Goal: Task Accomplishment & Management: Use online tool/utility

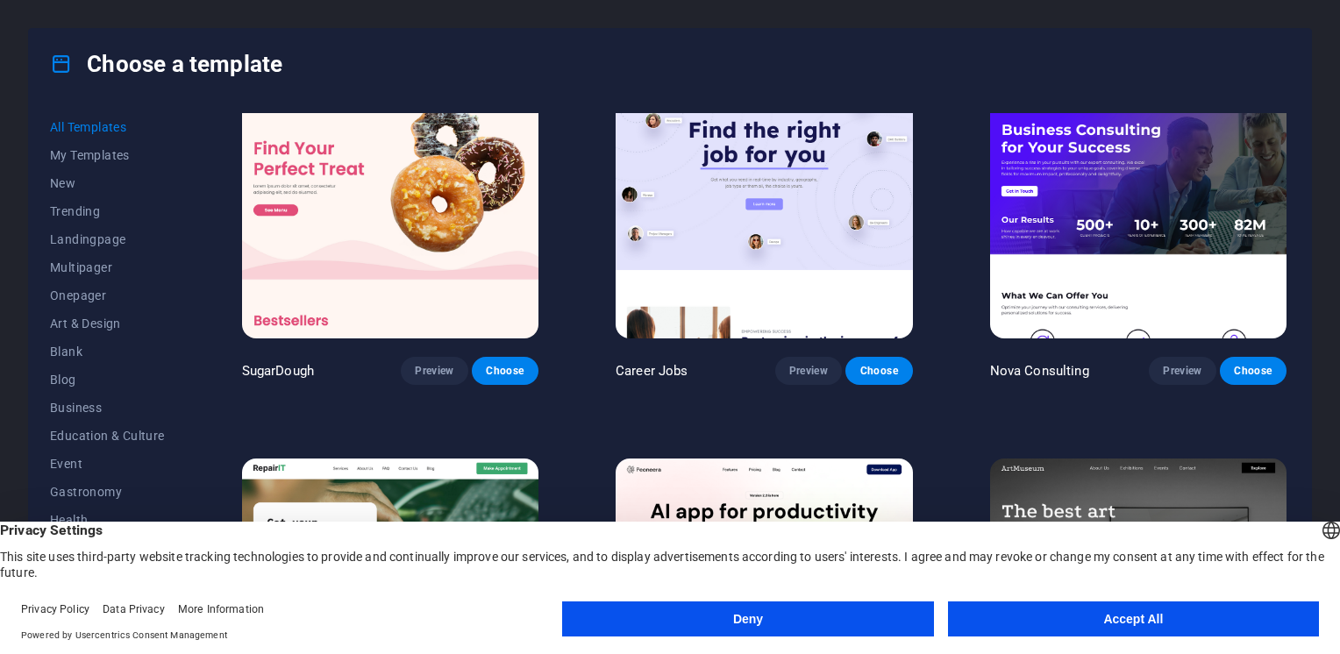
scroll to position [53, 0]
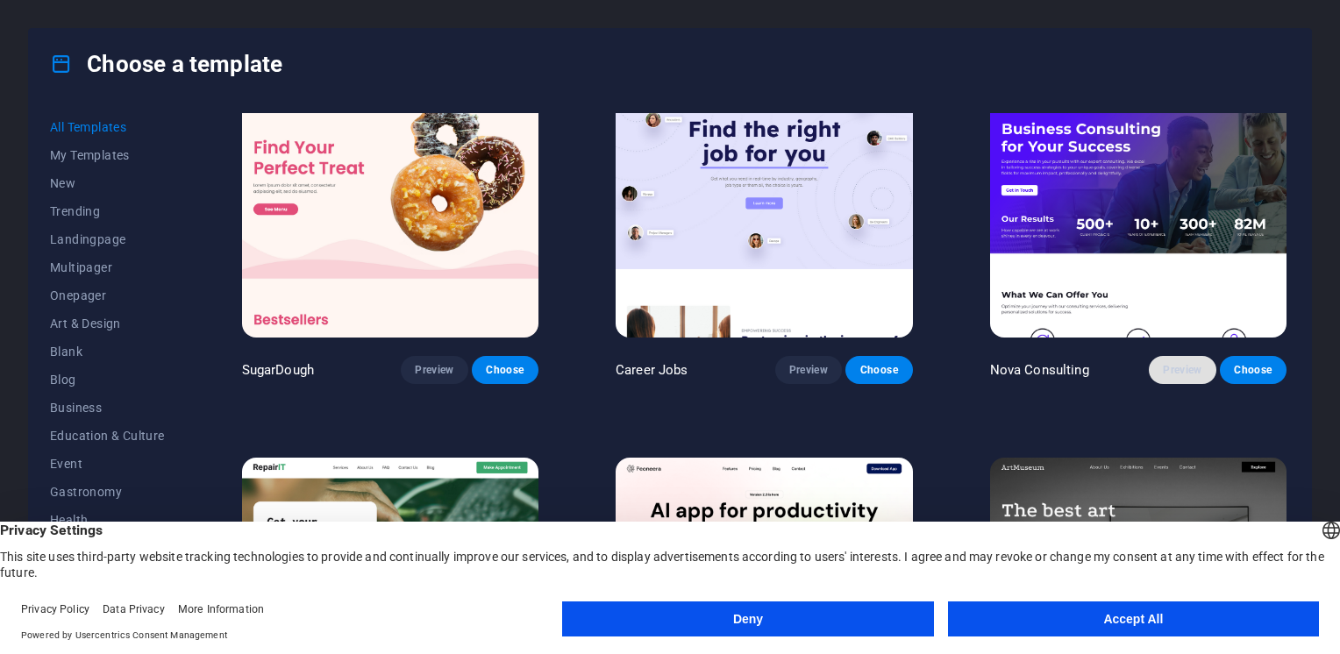
click at [1189, 367] on span "Preview" at bounding box center [1182, 370] width 39 height 14
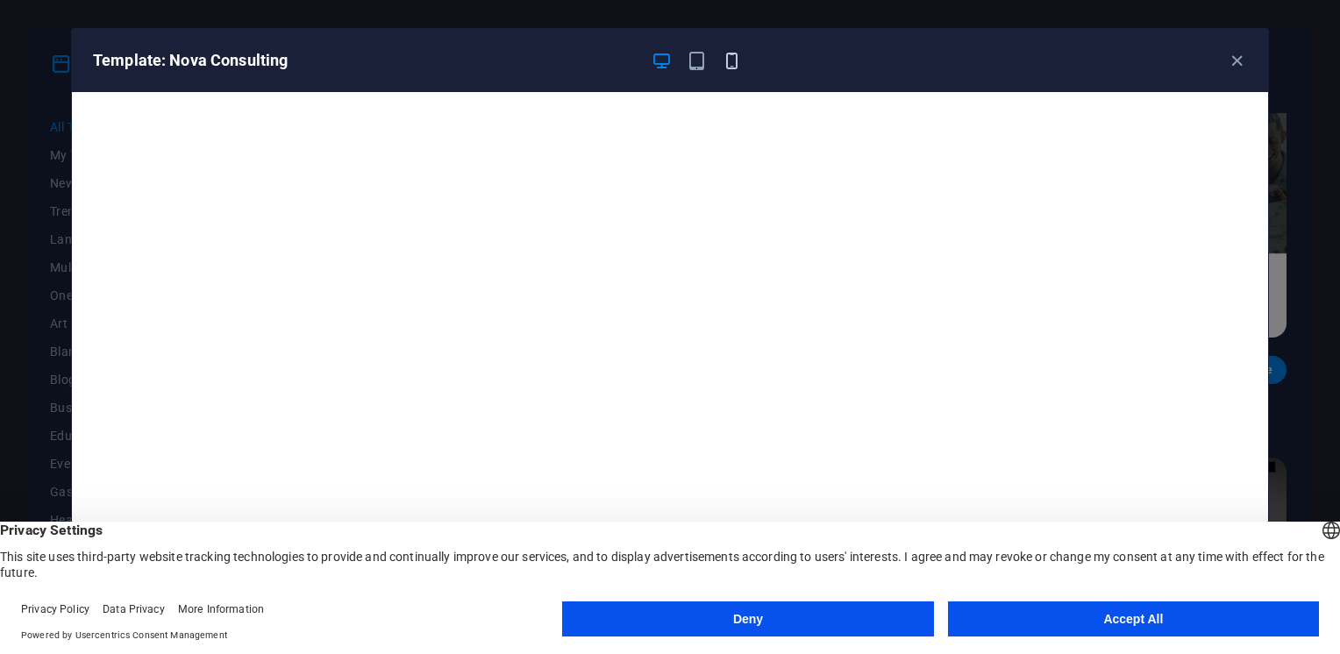
click at [733, 61] on icon "button" at bounding box center [732, 61] width 20 height 20
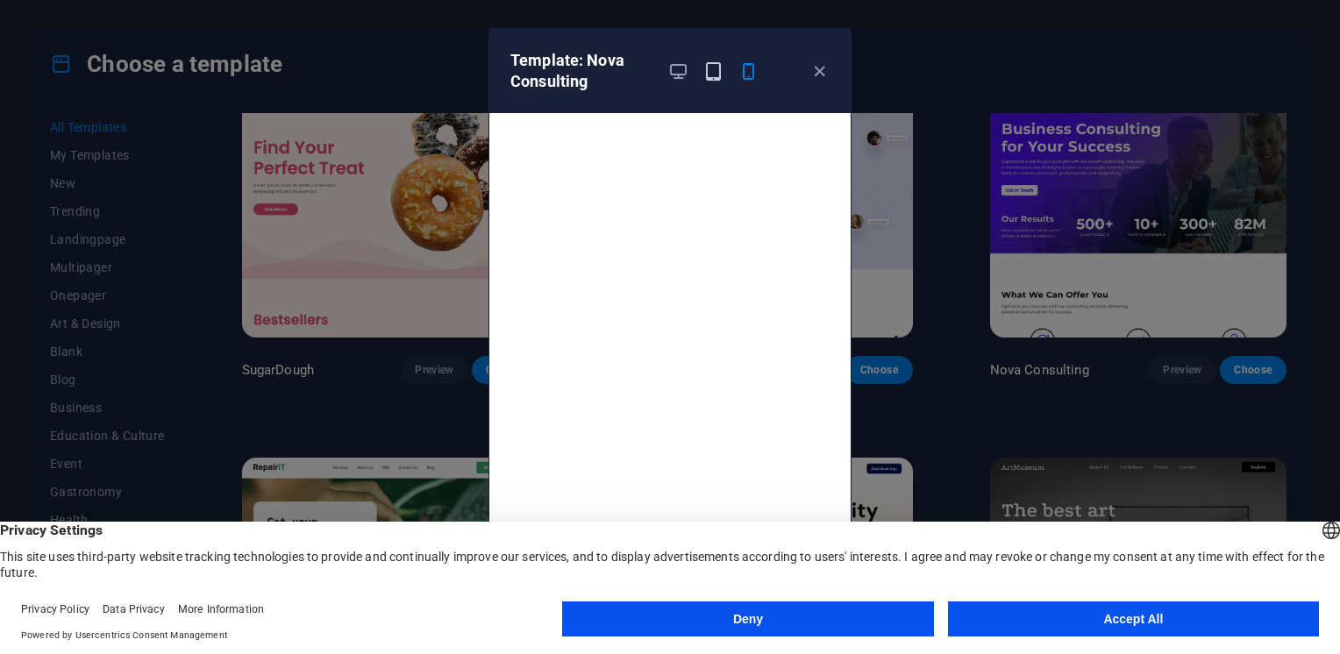
click at [706, 67] on icon "button" at bounding box center [713, 71] width 20 height 20
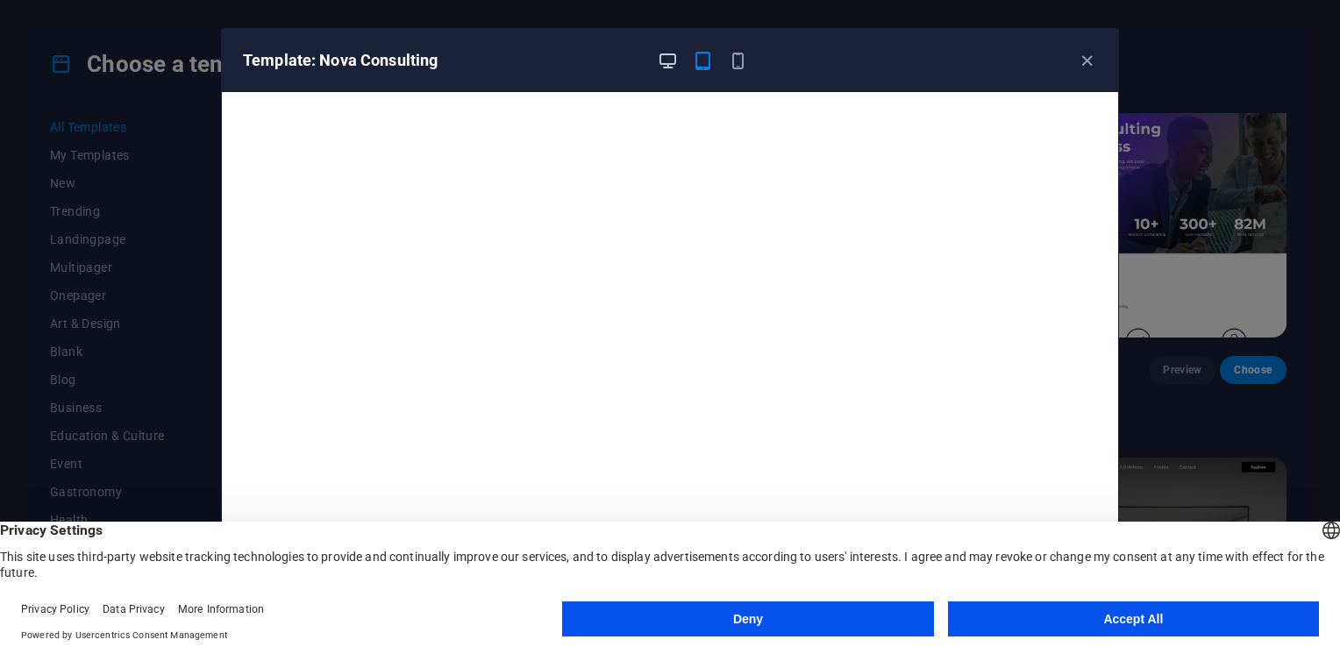
click at [667, 59] on icon "button" at bounding box center [668, 61] width 20 height 20
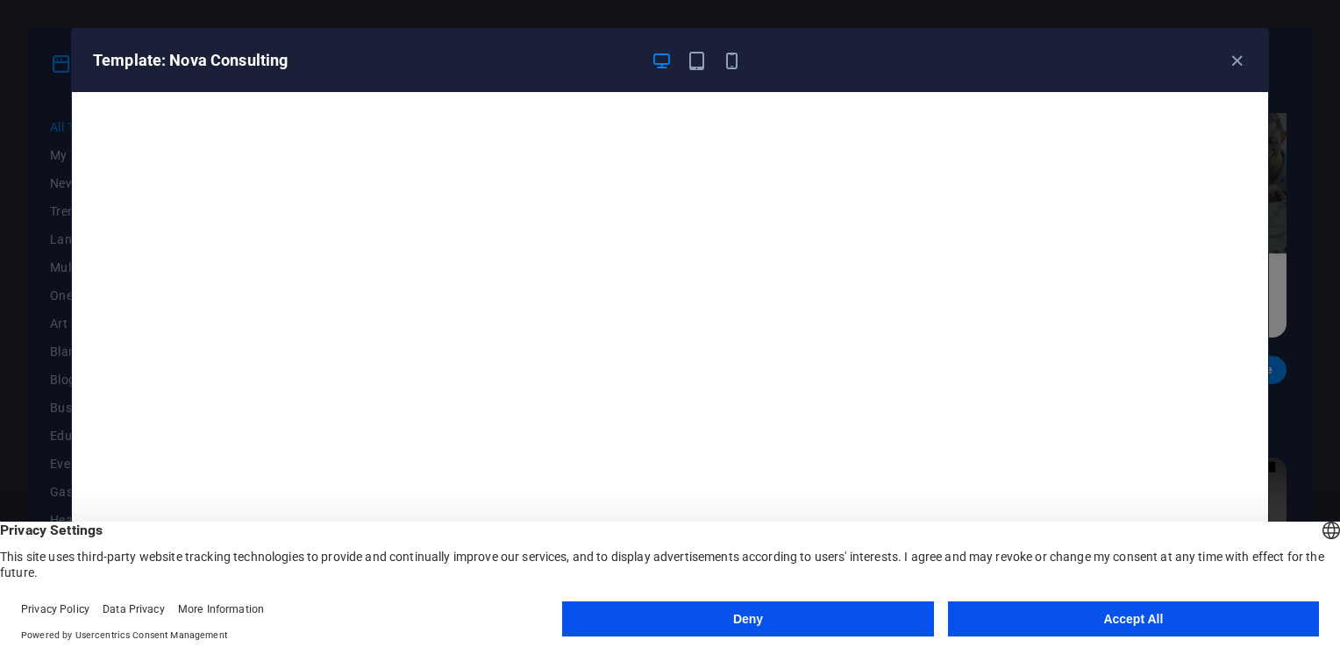
scroll to position [4, 0]
click at [1237, 58] on icon "button" at bounding box center [1237, 61] width 20 height 20
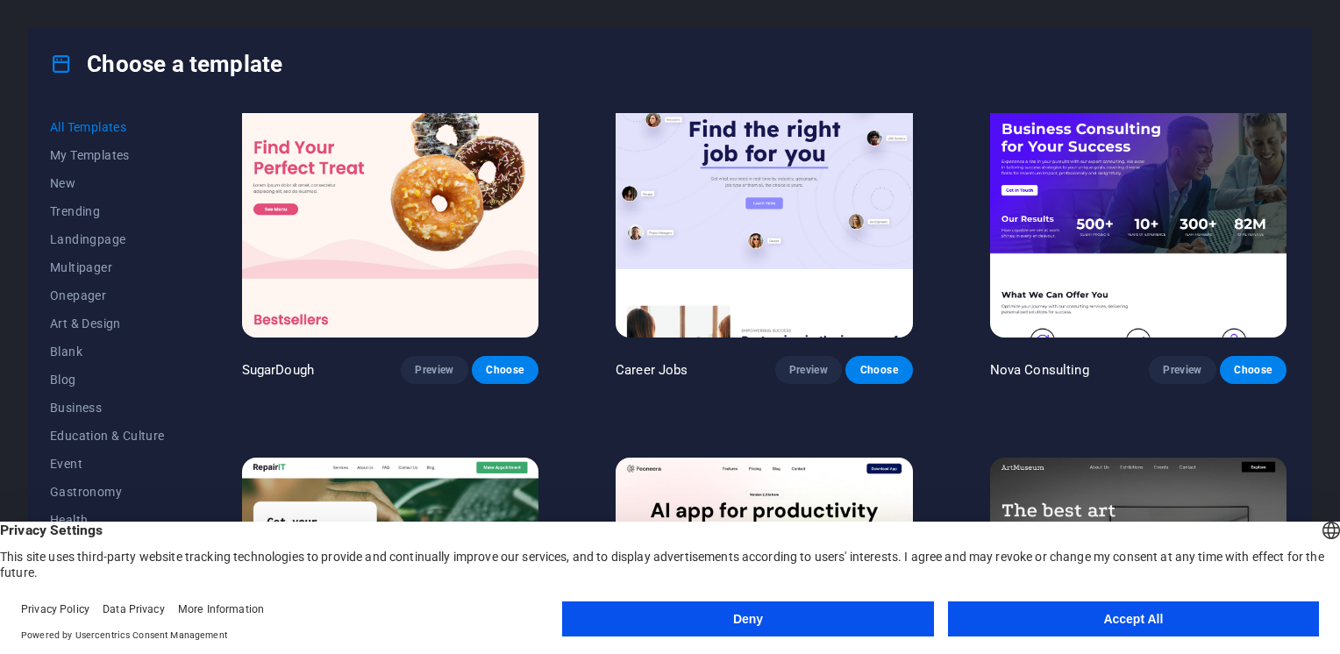
click at [1081, 618] on button "Accept All" at bounding box center [1133, 619] width 371 height 35
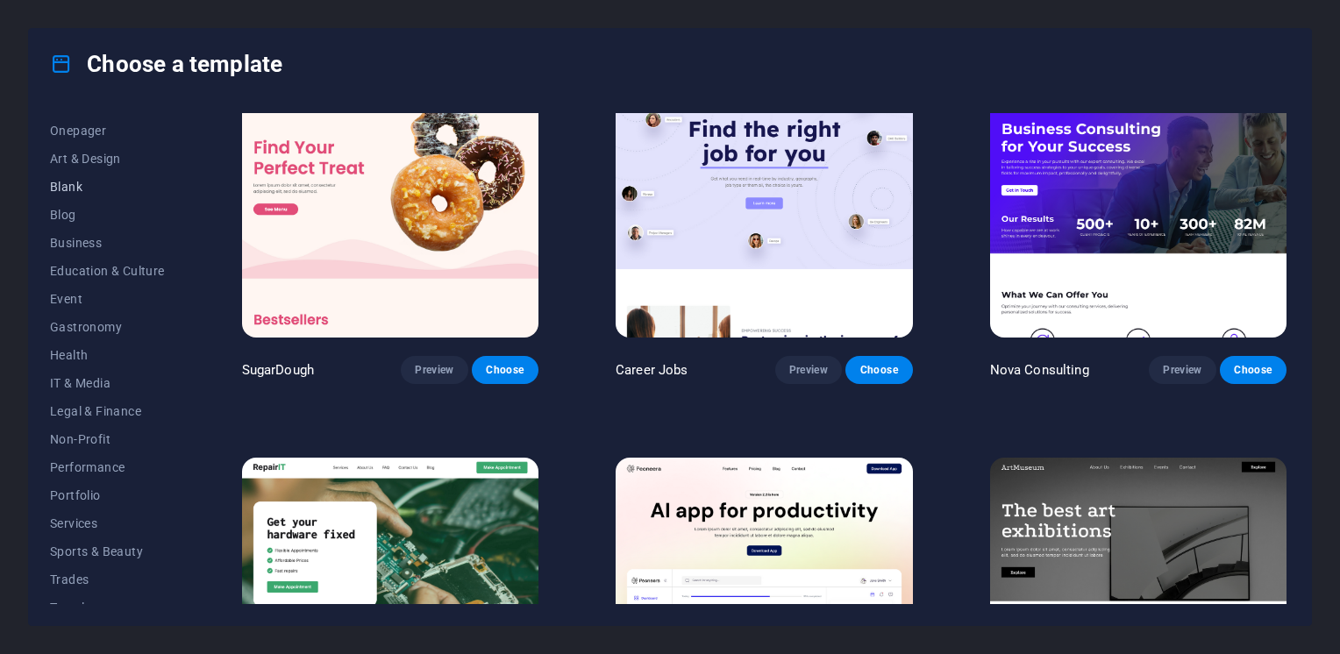
scroll to position [175, 0]
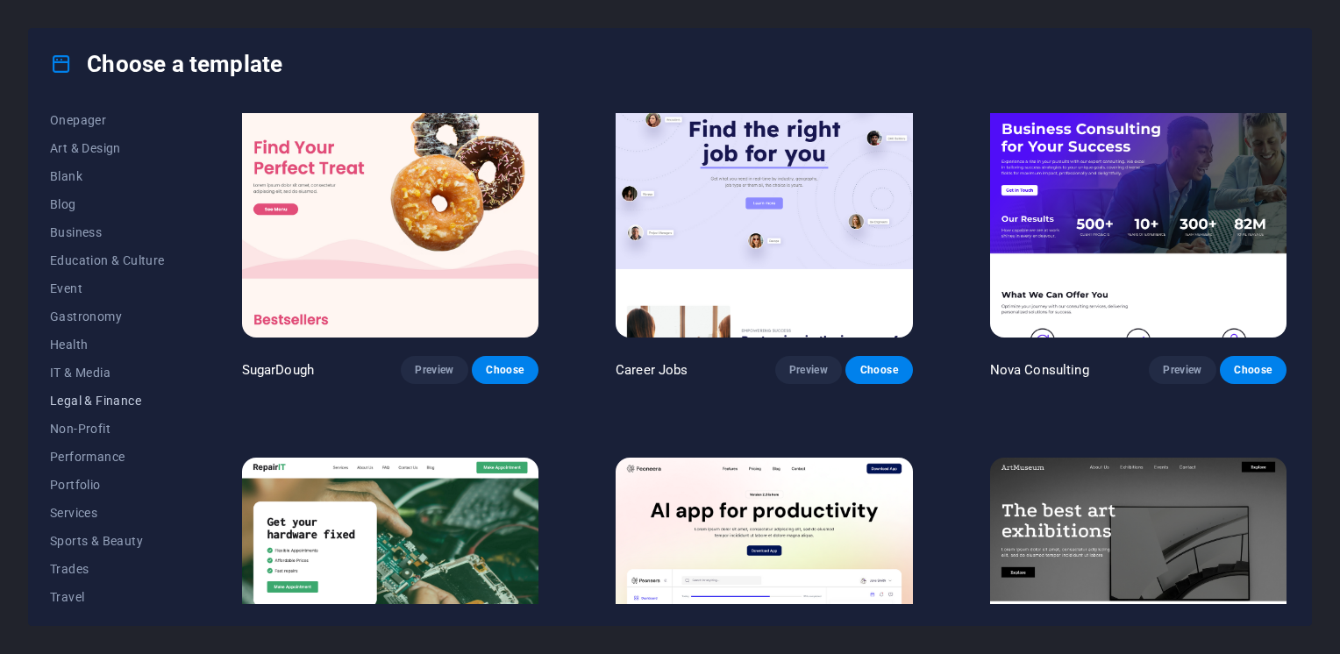
click at [89, 399] on span "Legal & Finance" at bounding box center [107, 401] width 115 height 14
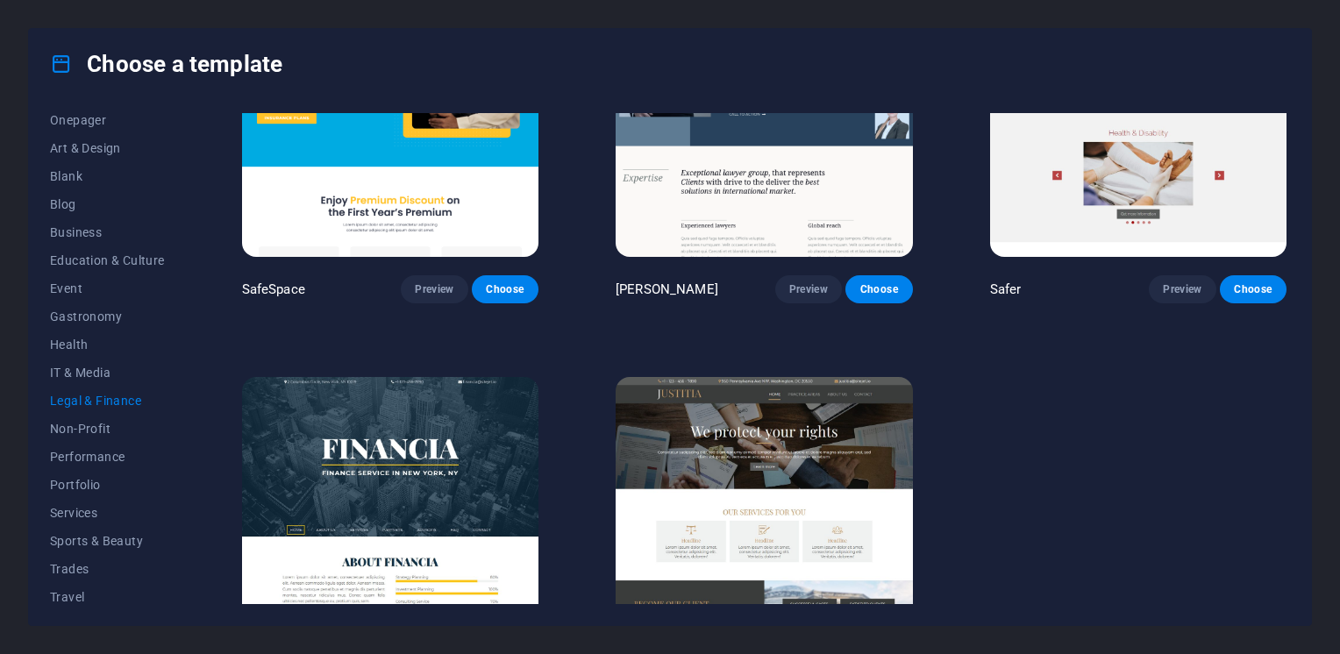
scroll to position [221, 0]
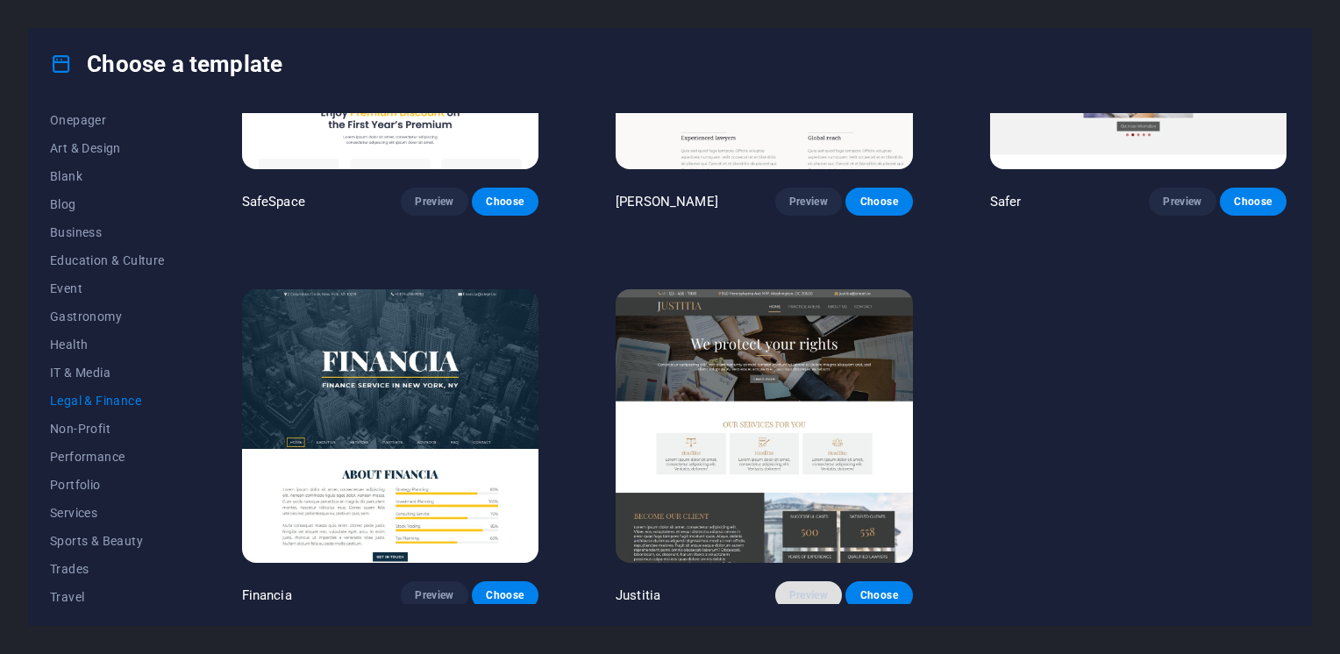
click at [806, 590] on span "Preview" at bounding box center [808, 595] width 39 height 14
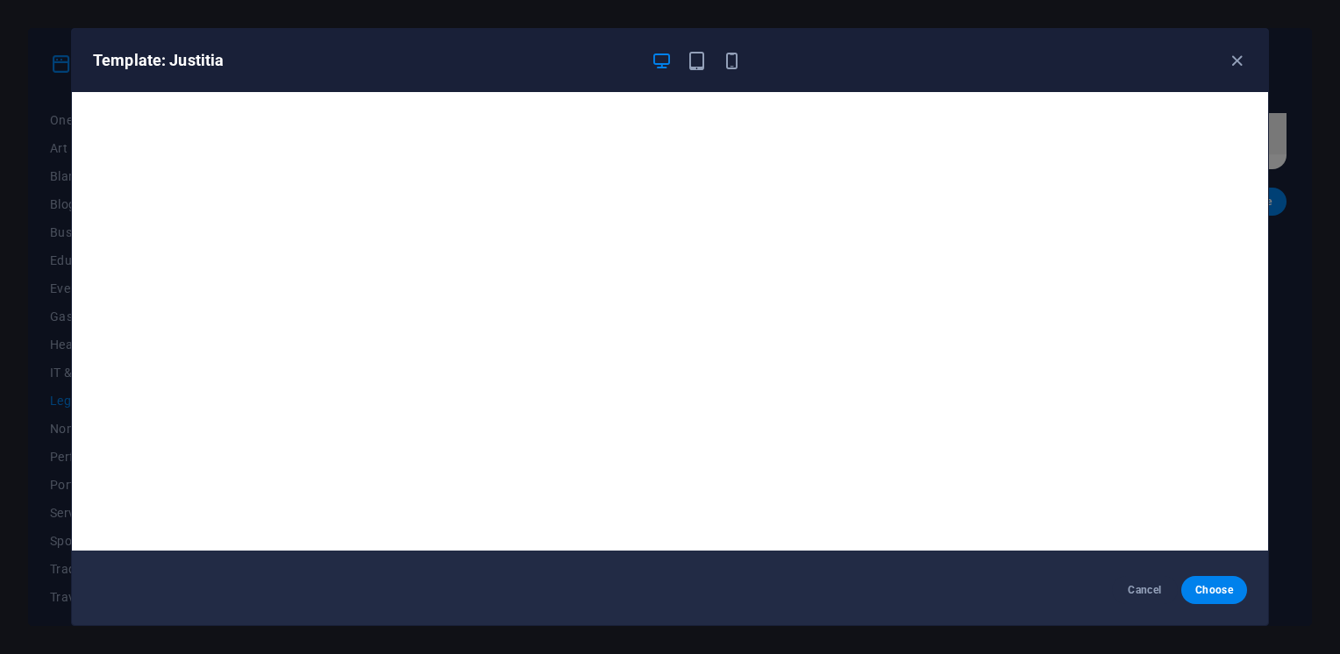
scroll to position [0, 0]
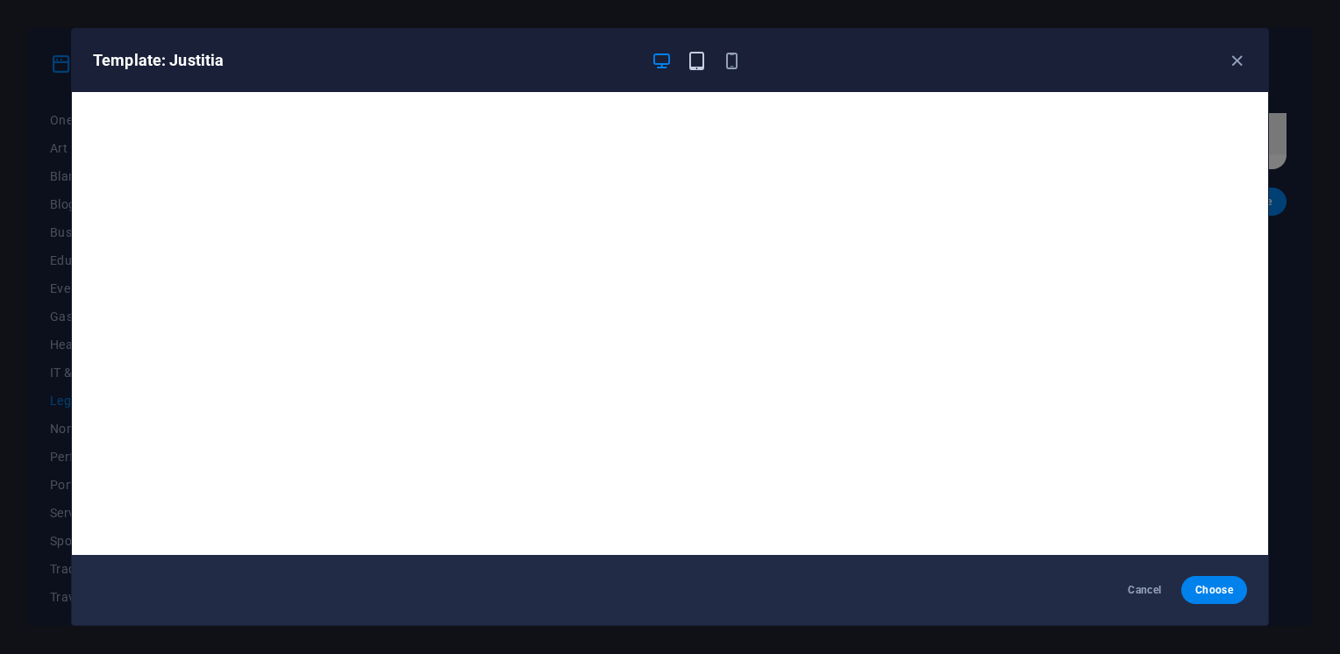
click at [703, 61] on icon "button" at bounding box center [697, 61] width 20 height 20
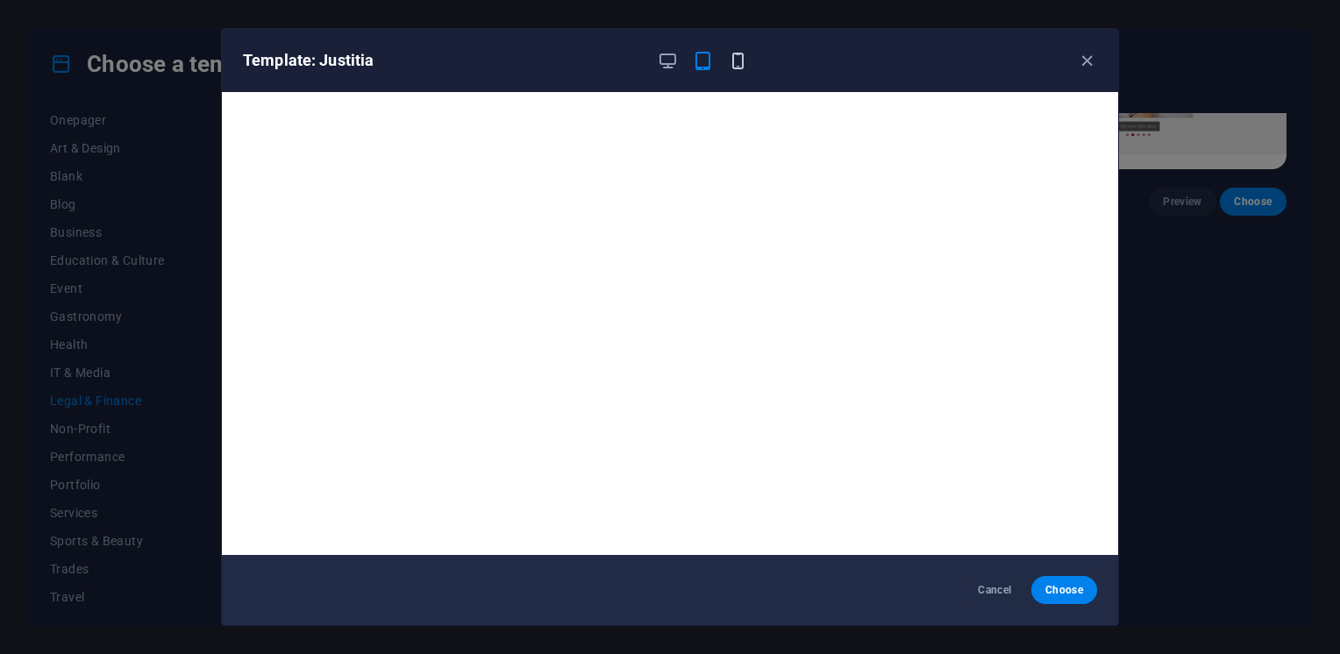
click at [735, 62] on icon "button" at bounding box center [738, 61] width 20 height 20
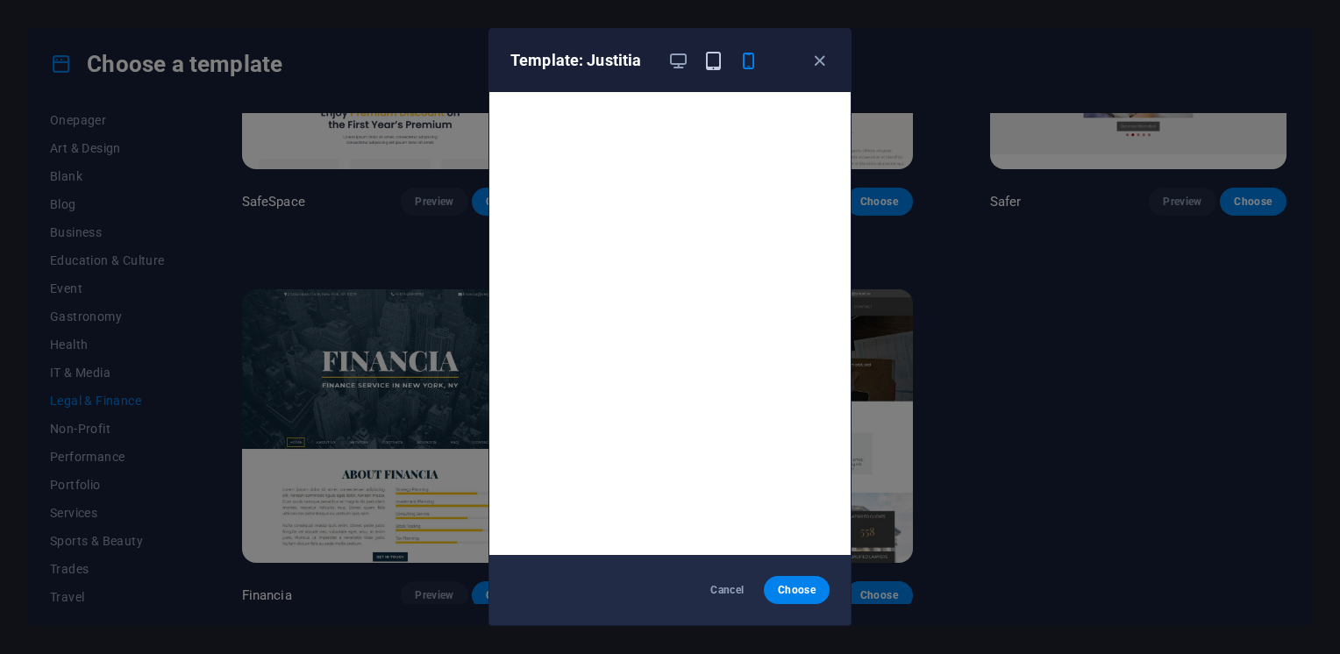
click at [712, 59] on icon "button" at bounding box center [713, 61] width 20 height 20
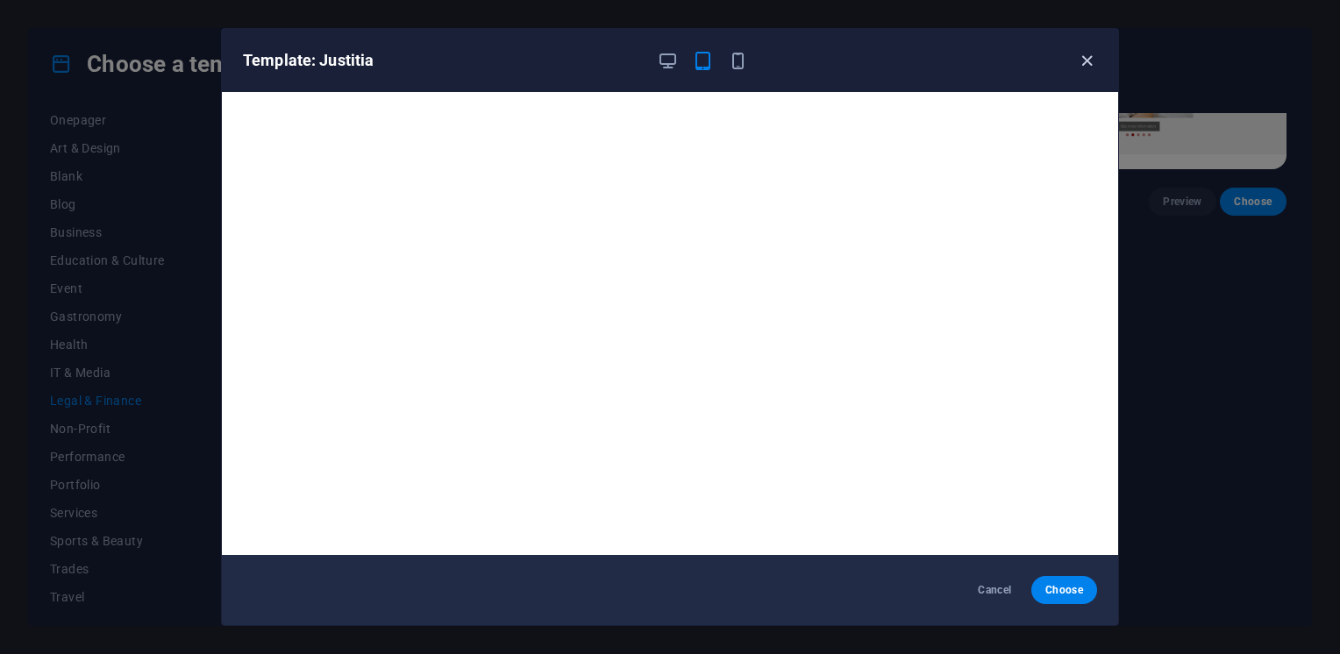
click at [1081, 61] on icon "button" at bounding box center [1087, 61] width 20 height 20
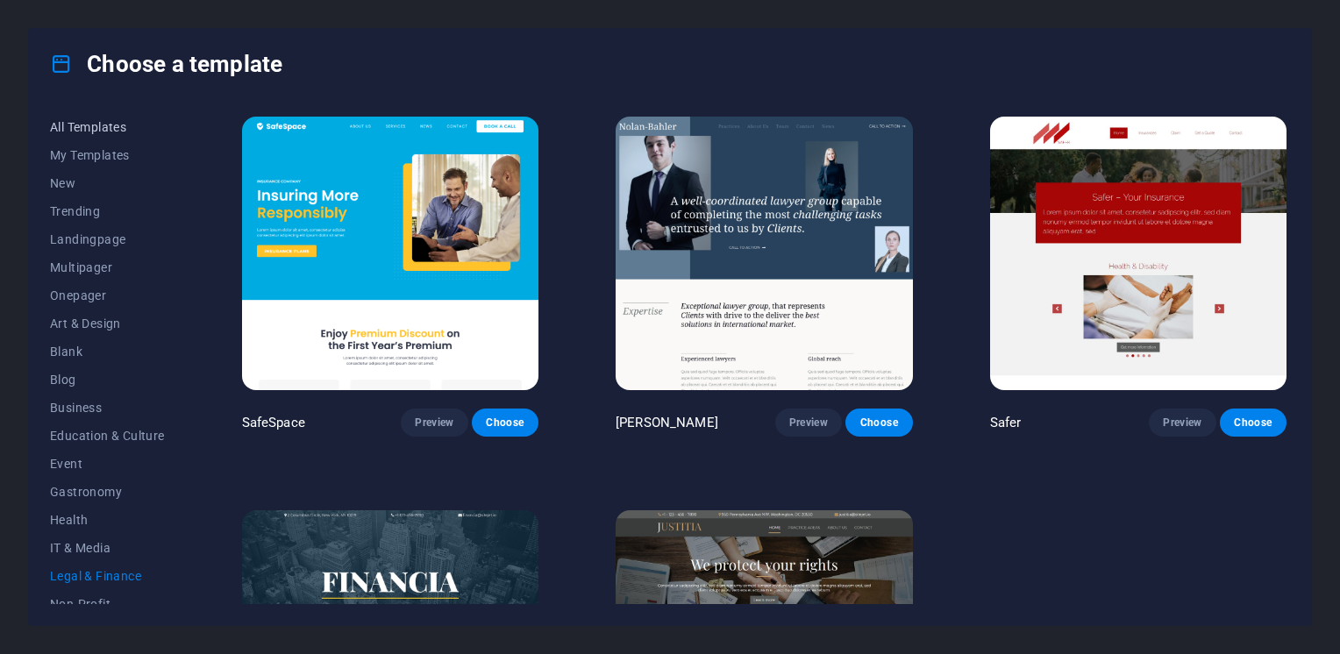
click at [96, 125] on span "All Templates" at bounding box center [107, 127] width 115 height 14
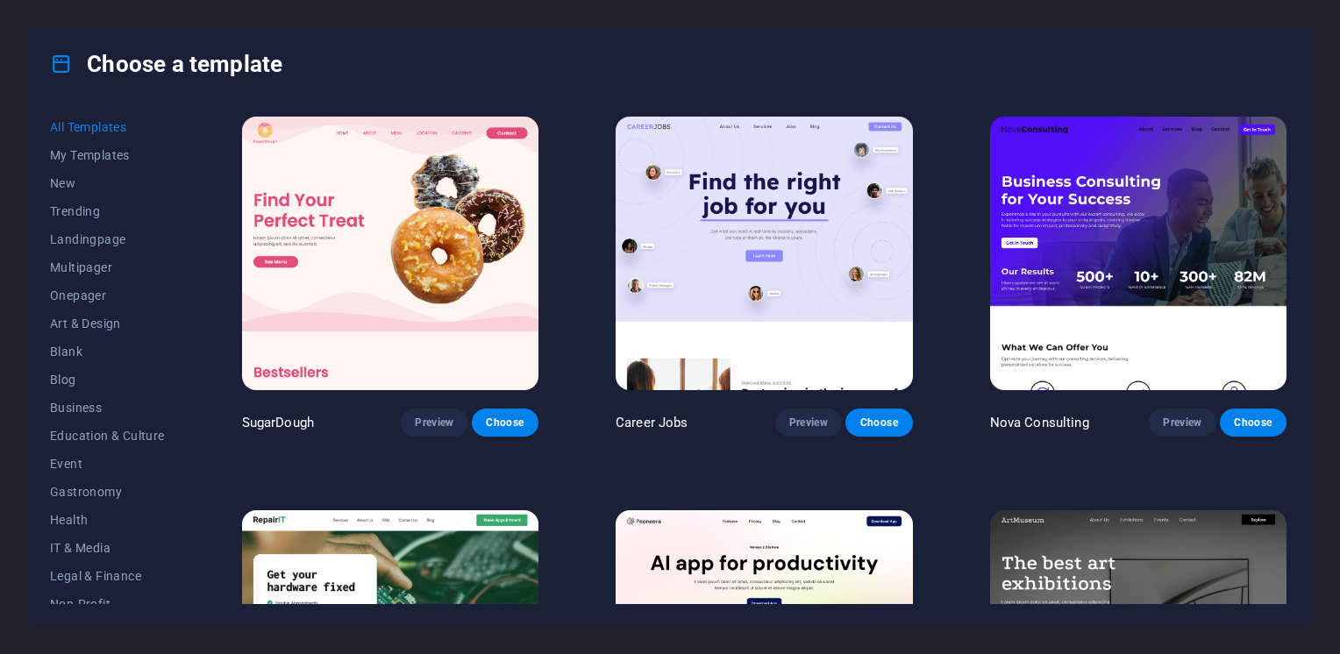
scroll to position [65, 0]
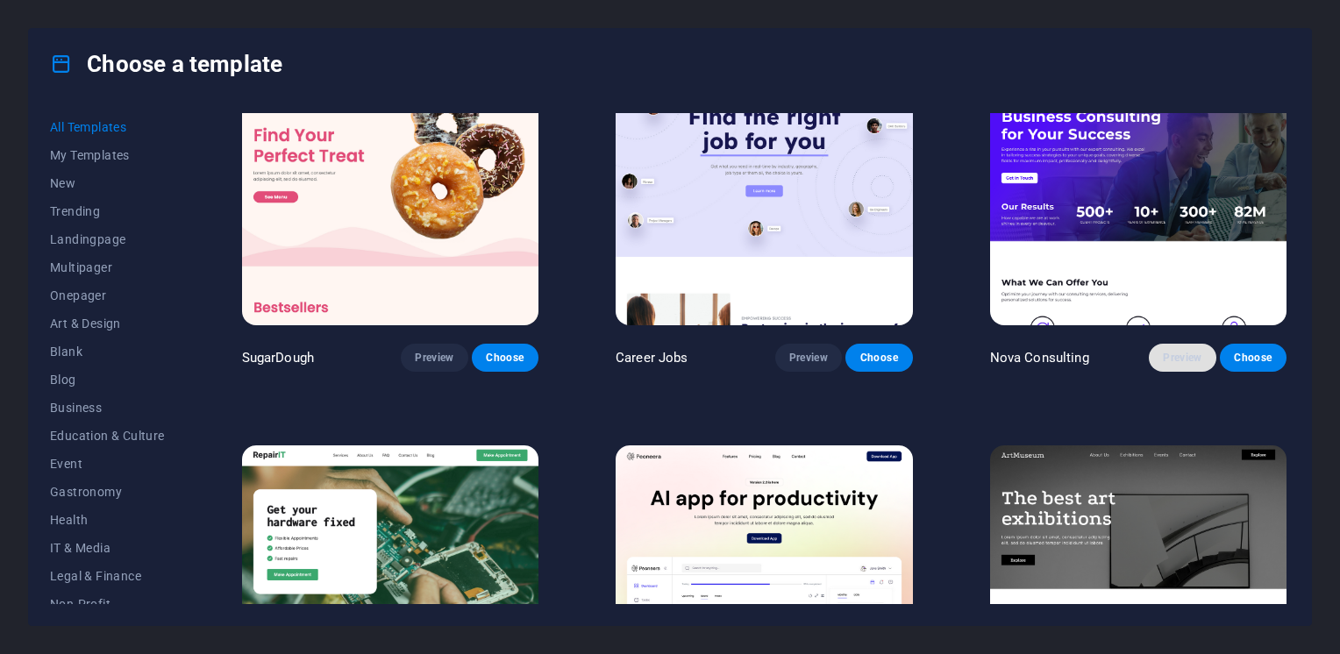
click at [1182, 351] on span "Preview" at bounding box center [1182, 358] width 39 height 14
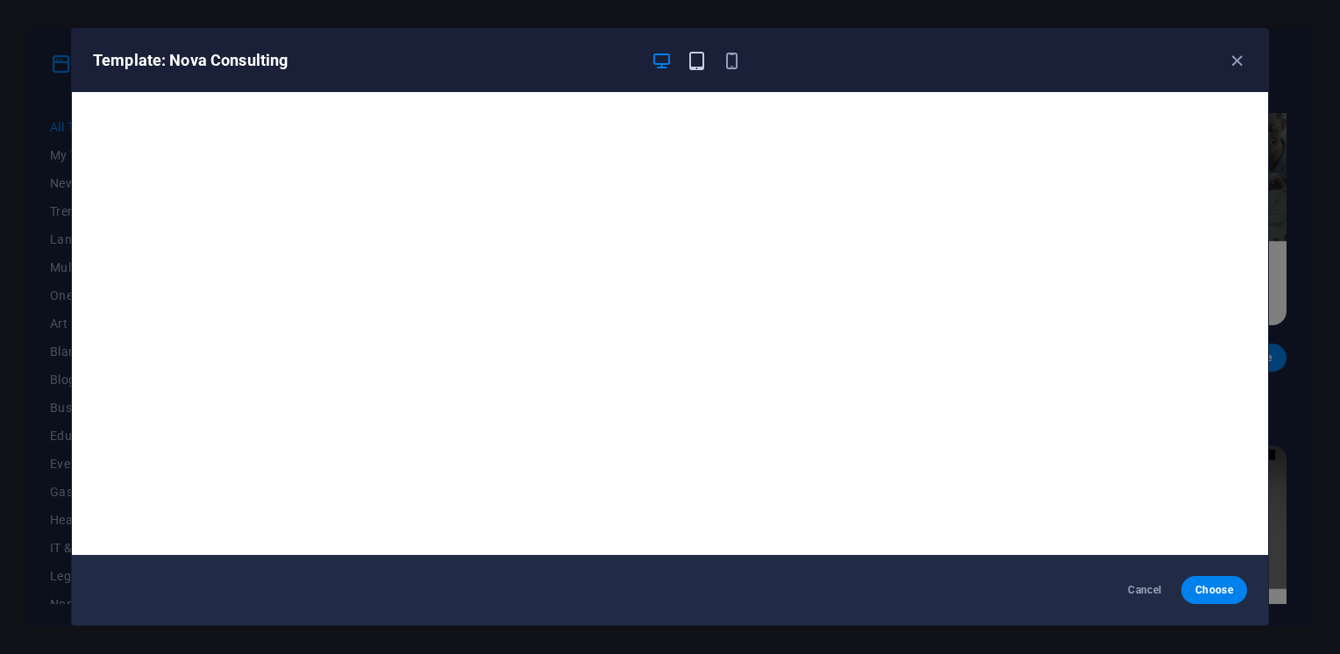
click at [698, 65] on icon "button" at bounding box center [697, 61] width 20 height 20
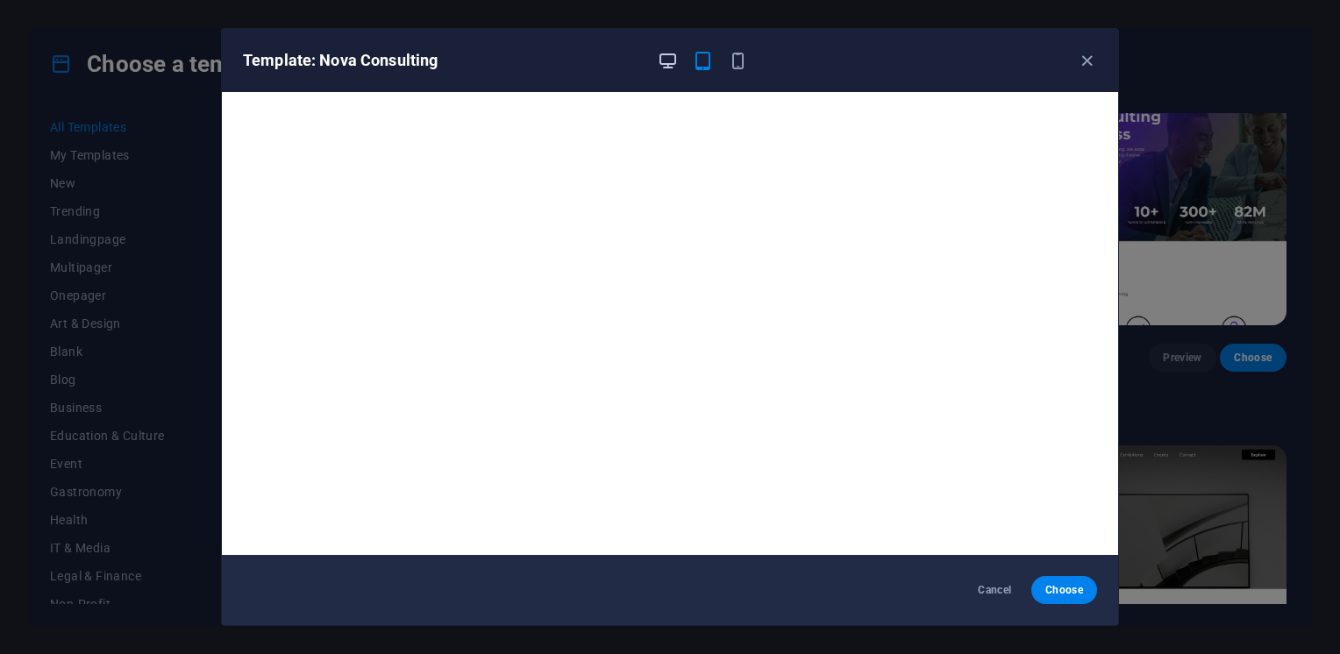
click at [669, 58] on icon "button" at bounding box center [668, 61] width 20 height 20
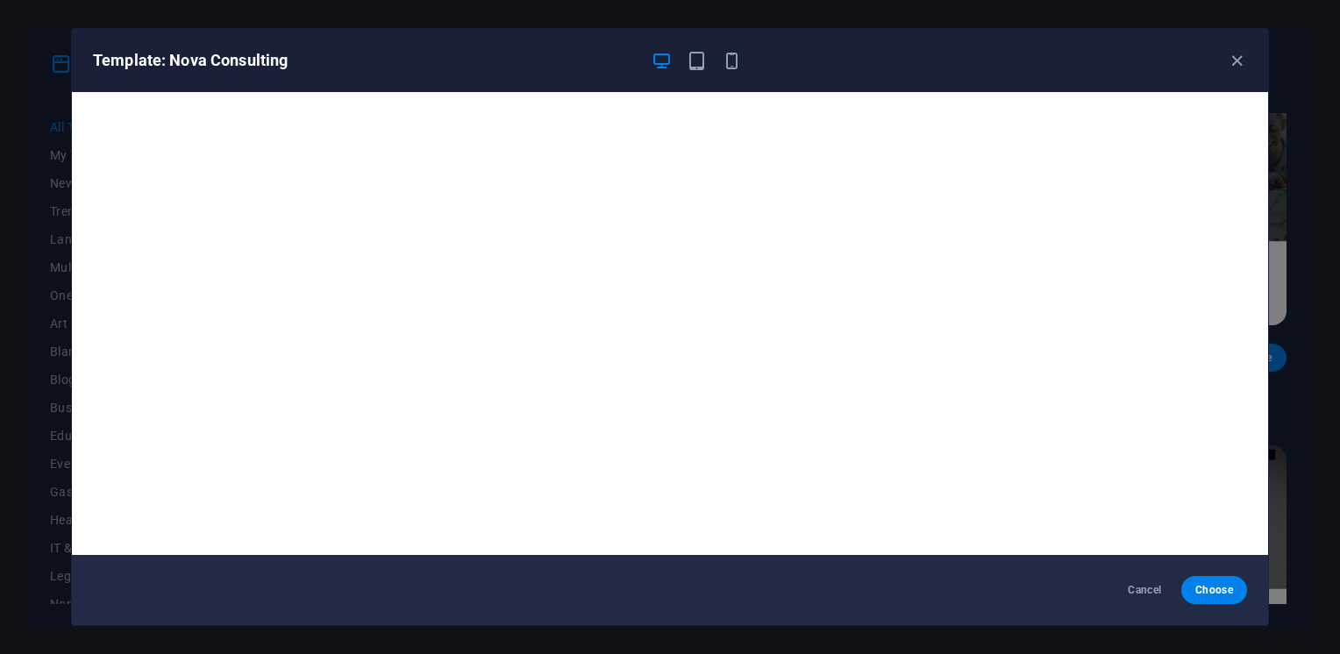
scroll to position [4, 0]
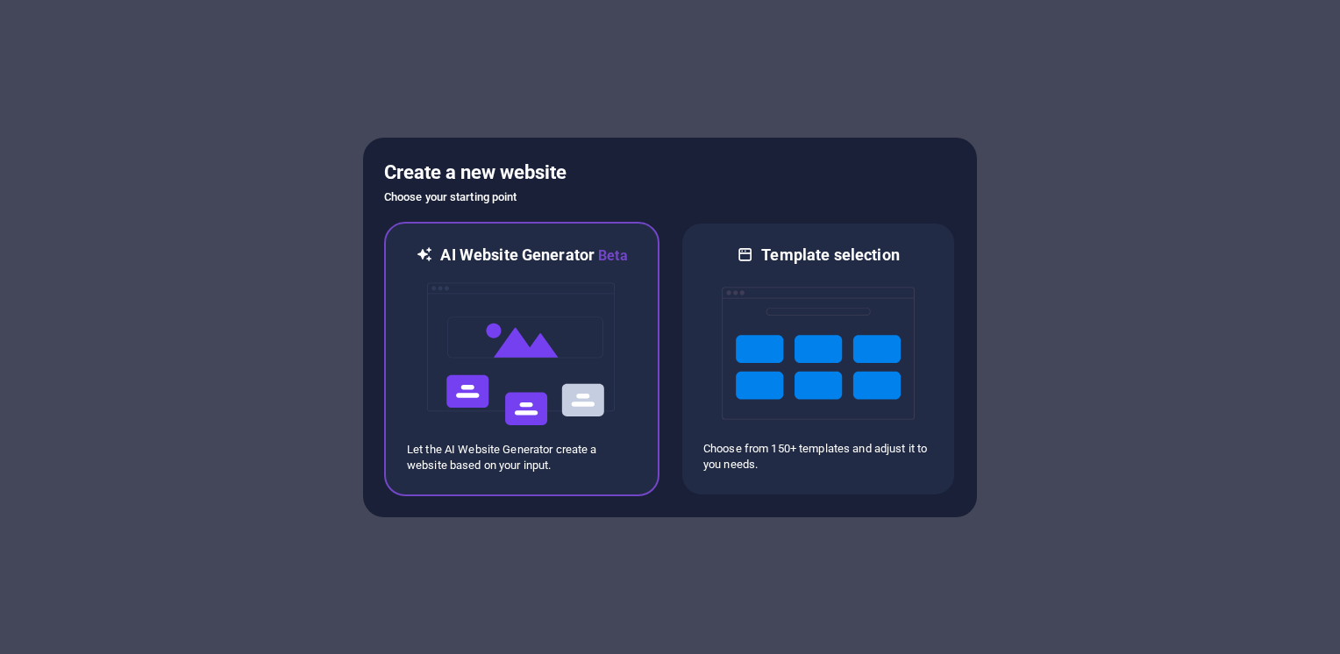
click at [499, 395] on img at bounding box center [521, 354] width 193 height 175
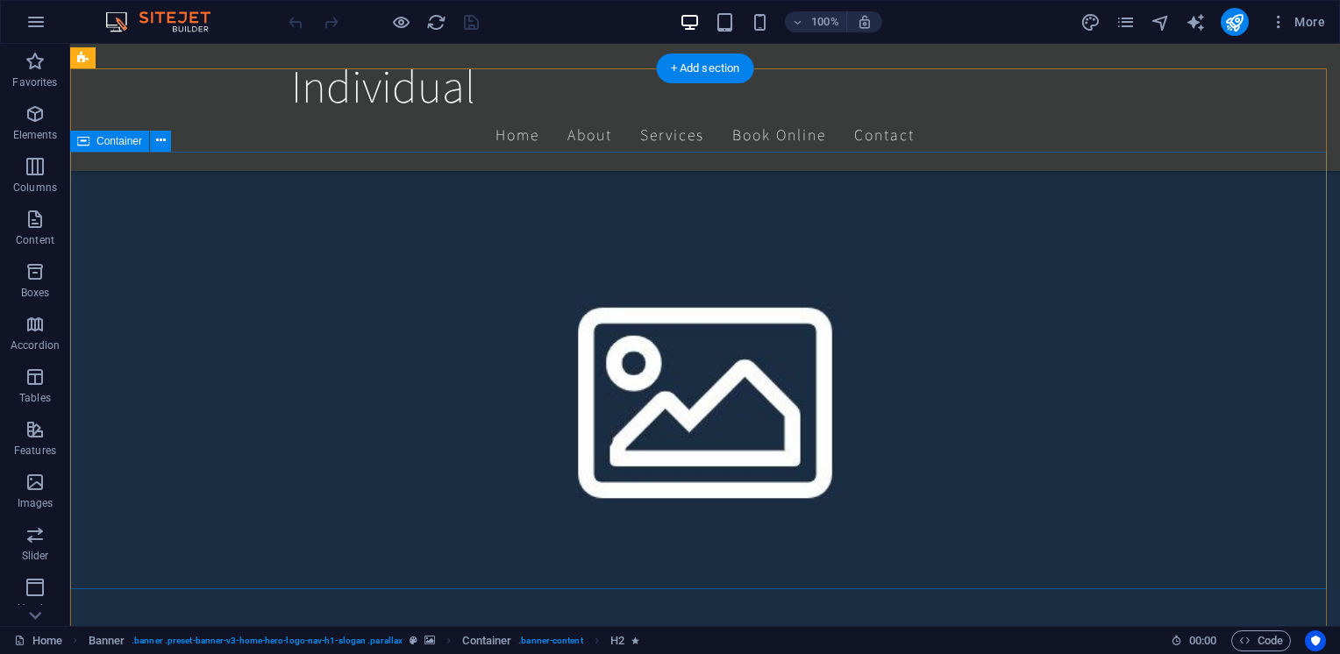
scroll to position [926, 0]
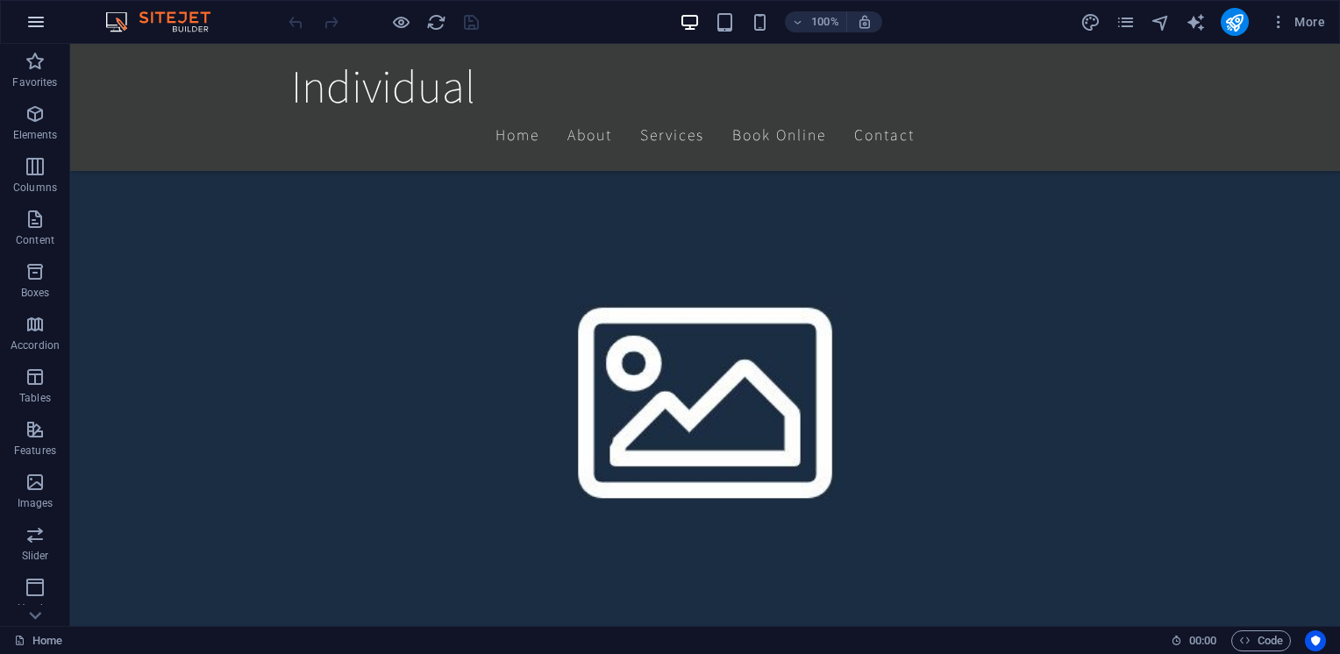
click at [38, 25] on icon "button" at bounding box center [35, 21] width 21 height 21
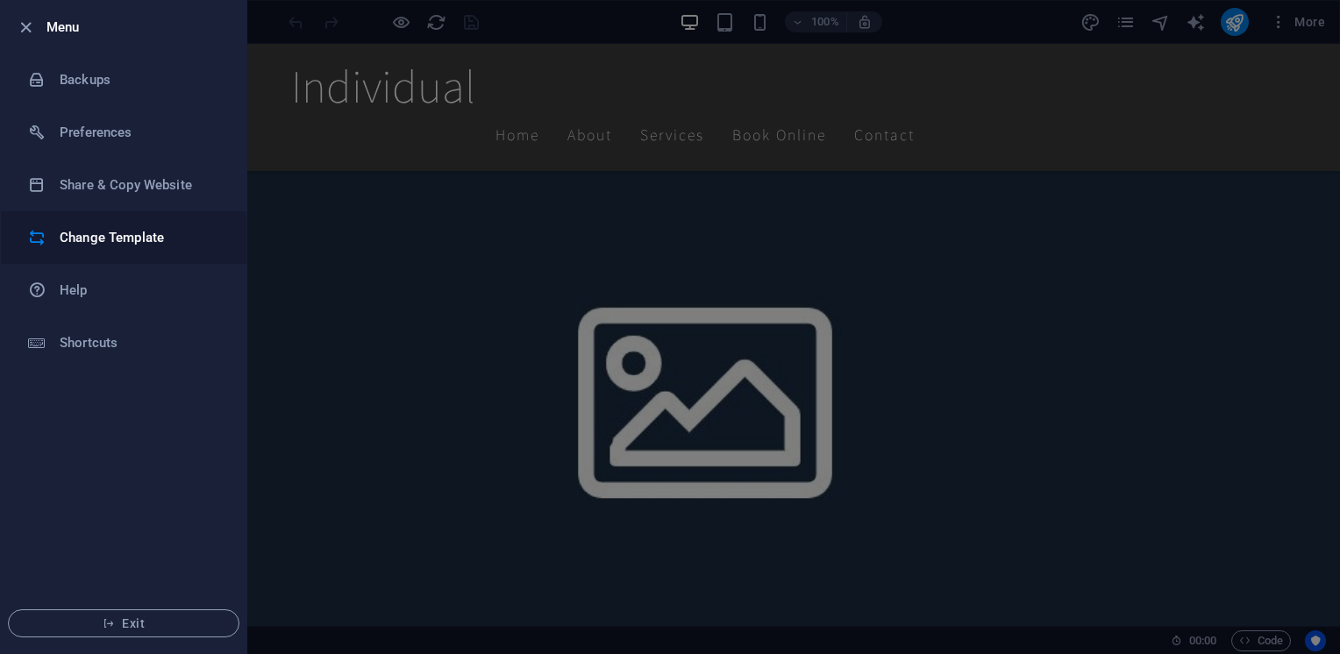
click at [120, 238] on h6 "Change Template" at bounding box center [141, 237] width 162 height 21
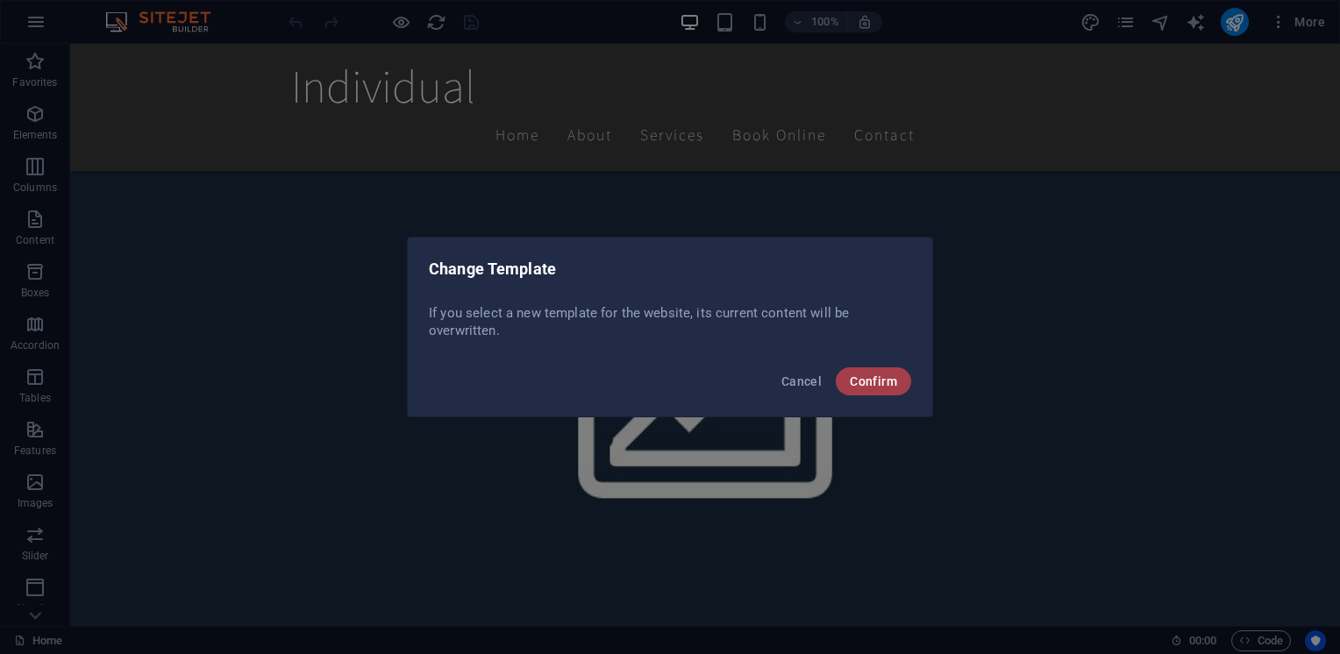
click at [877, 381] on span "Confirm" at bounding box center [873, 381] width 47 height 14
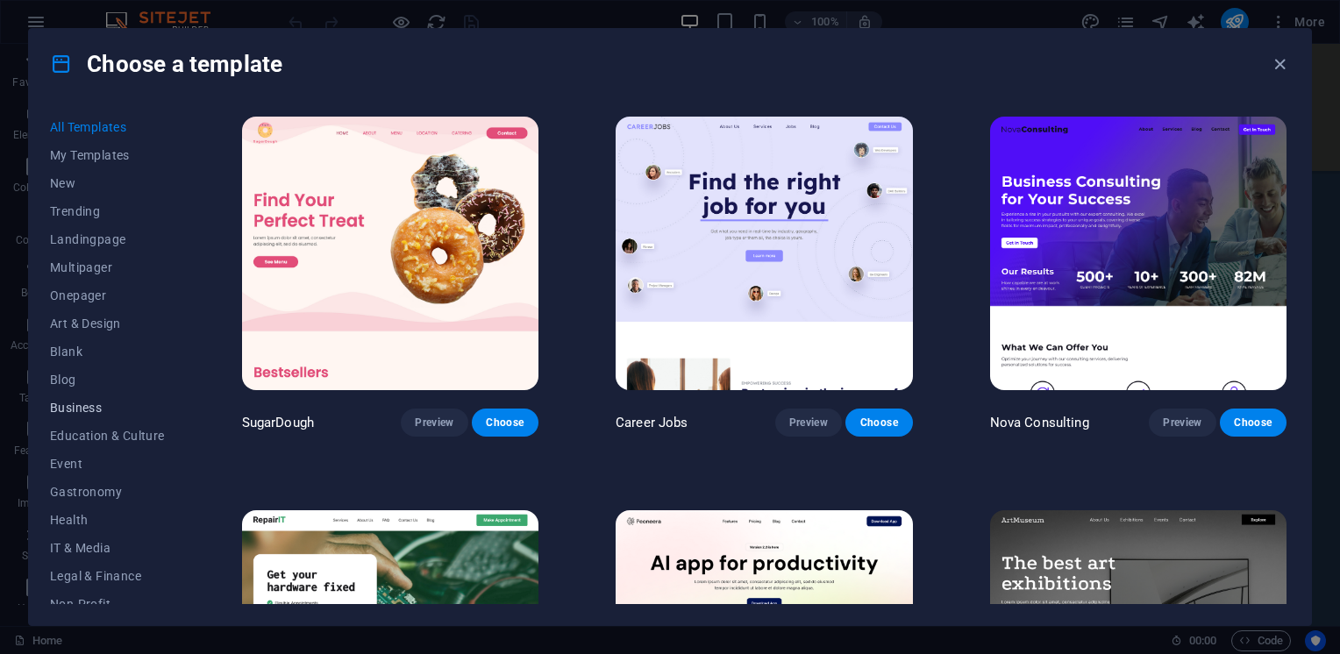
click at [90, 409] on span "Business" at bounding box center [107, 408] width 115 height 14
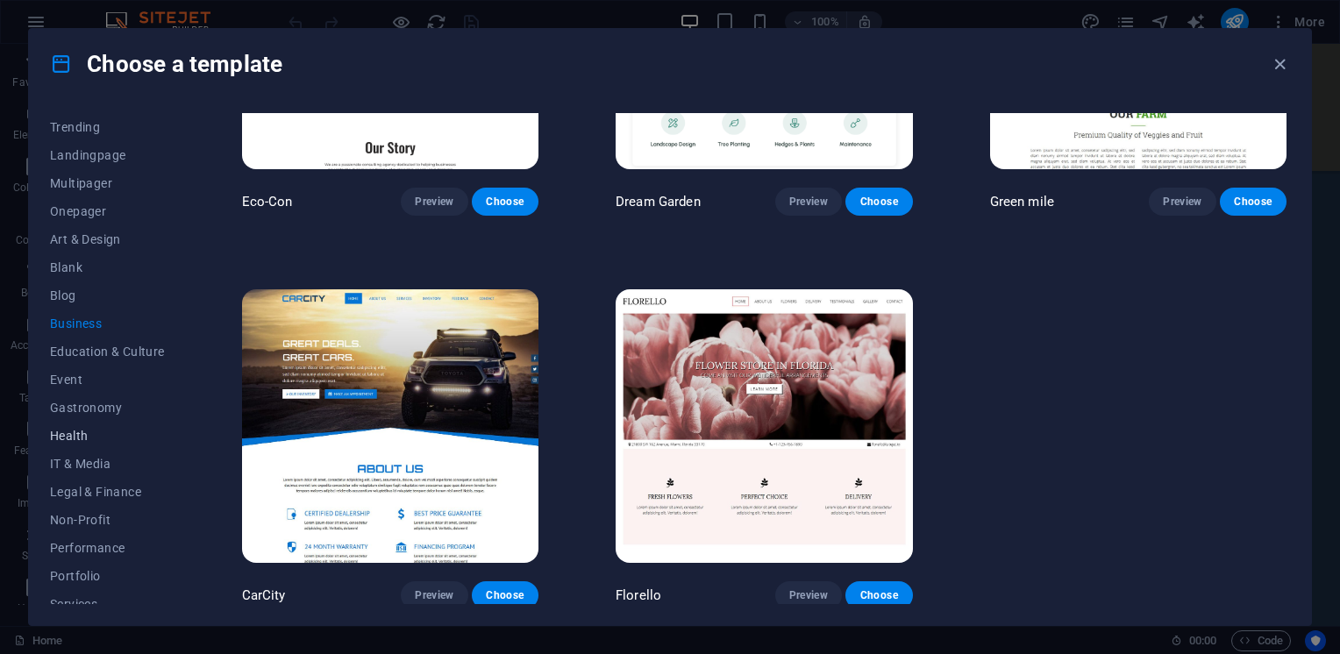
scroll to position [98, 0]
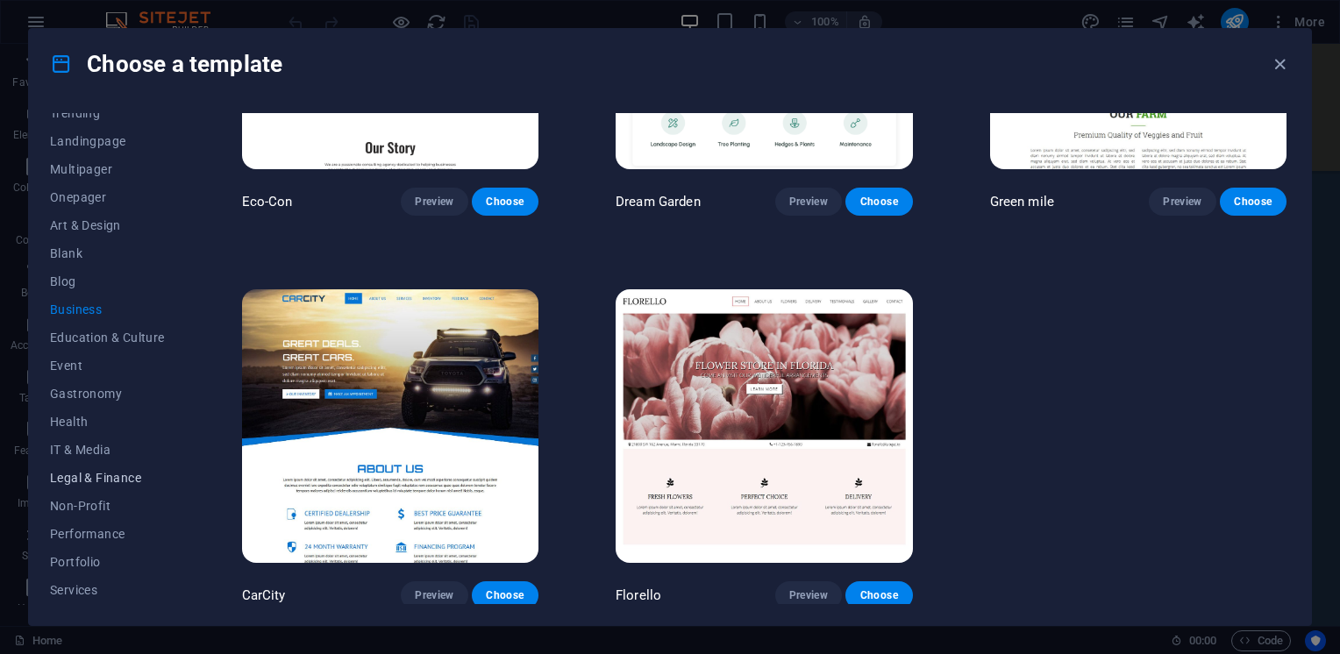
click at [93, 475] on span "Legal & Finance" at bounding box center [107, 478] width 115 height 14
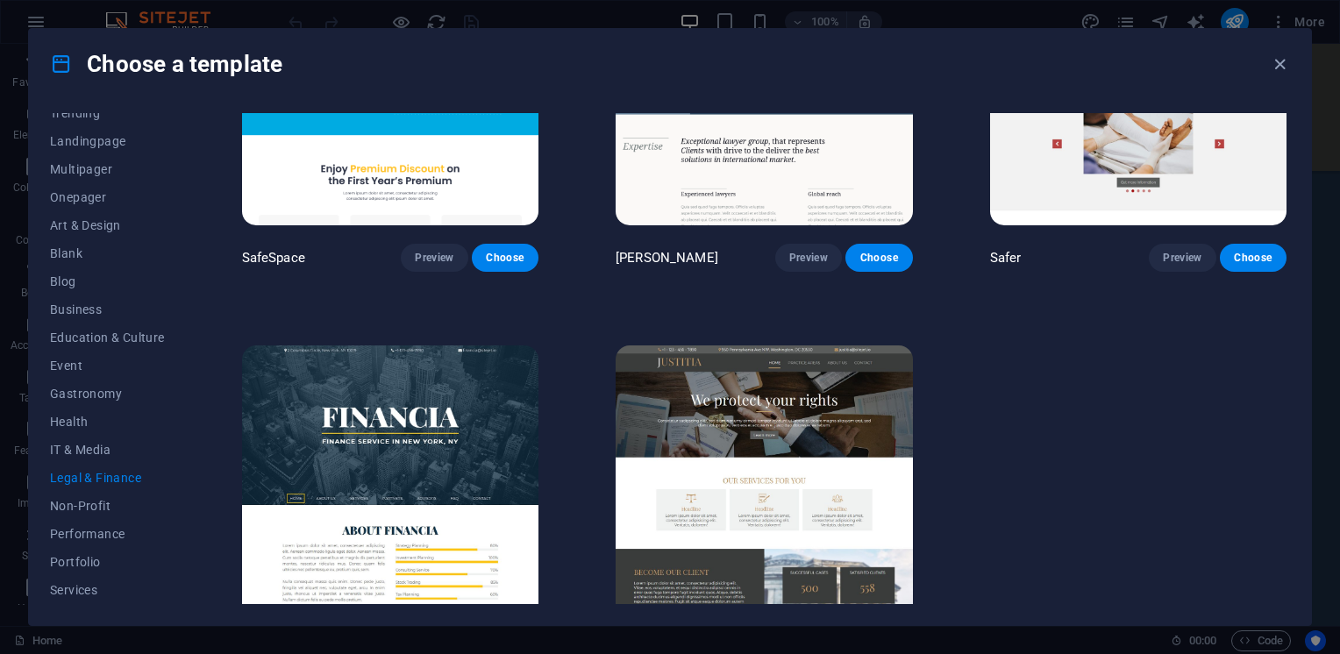
scroll to position [221, 0]
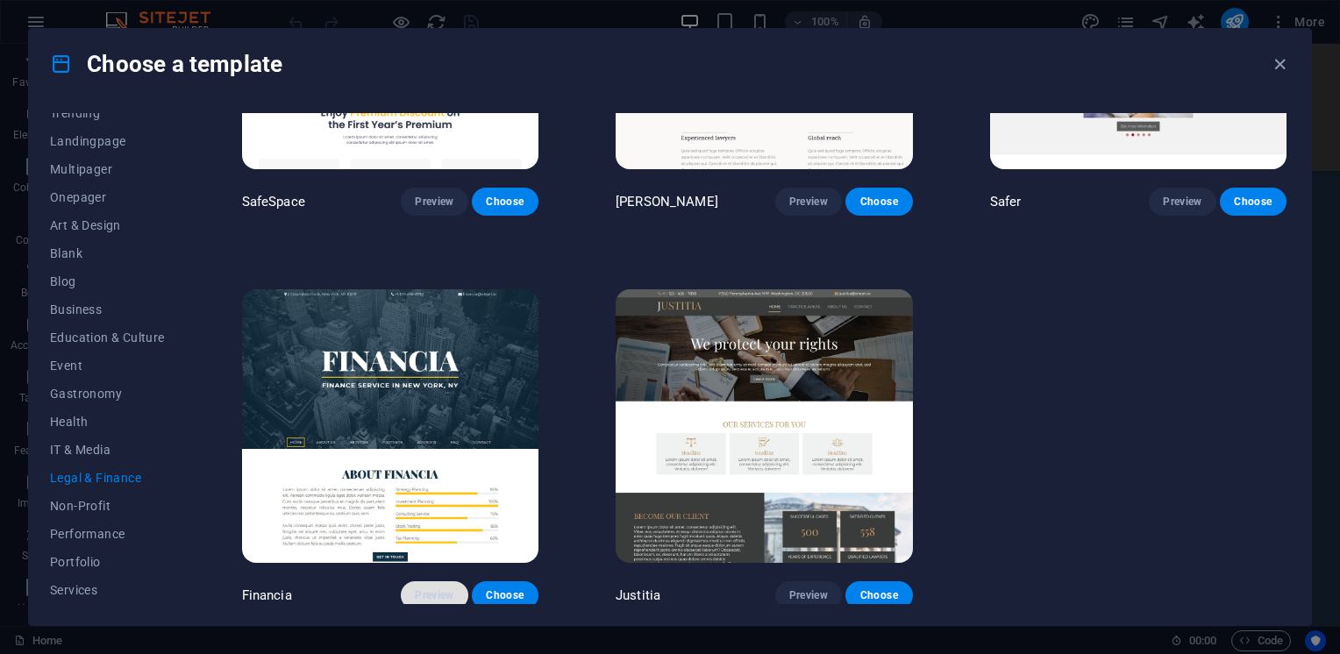
click at [440, 589] on span "Preview" at bounding box center [434, 595] width 39 height 14
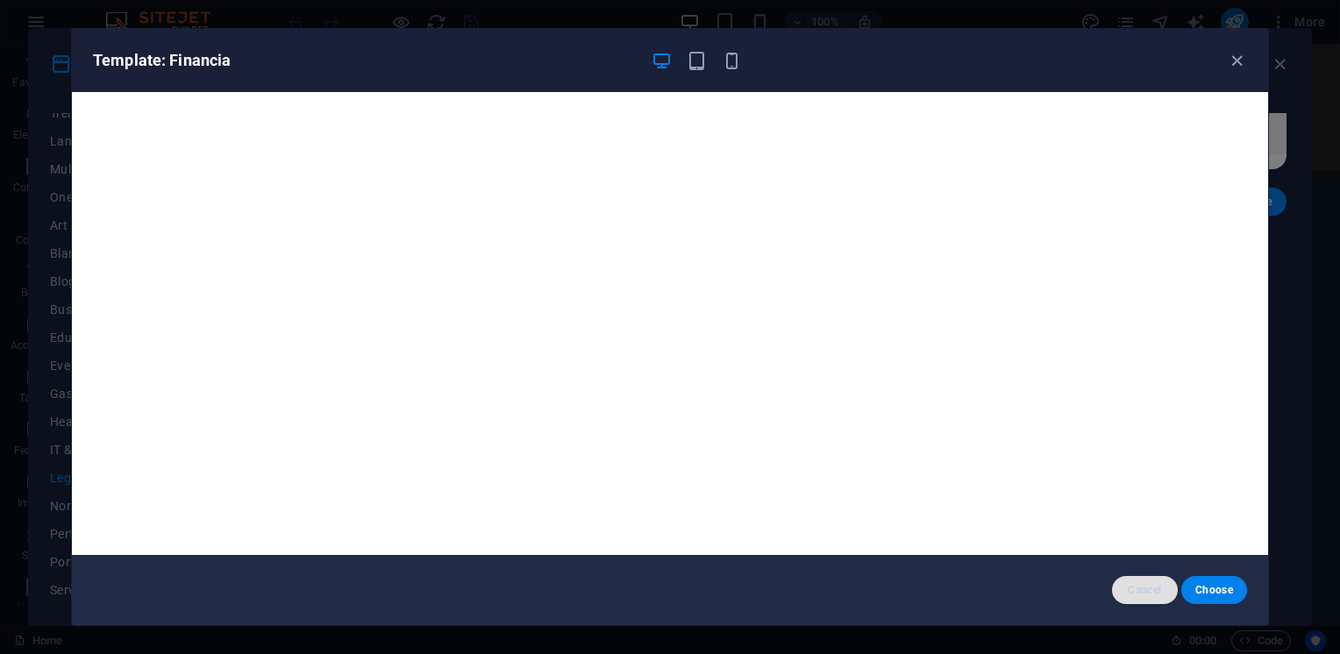
click at [1146, 590] on span "Cancel" at bounding box center [1145, 590] width 38 height 14
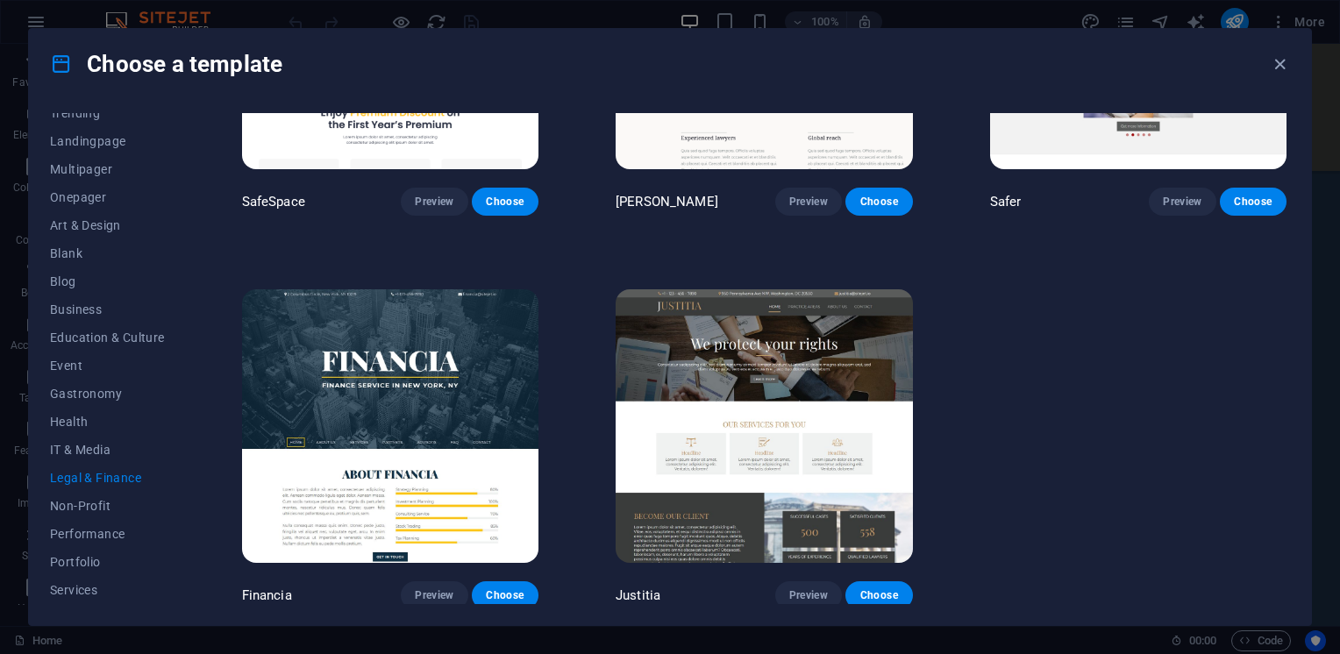
click at [800, 428] on img at bounding box center [764, 426] width 296 height 274
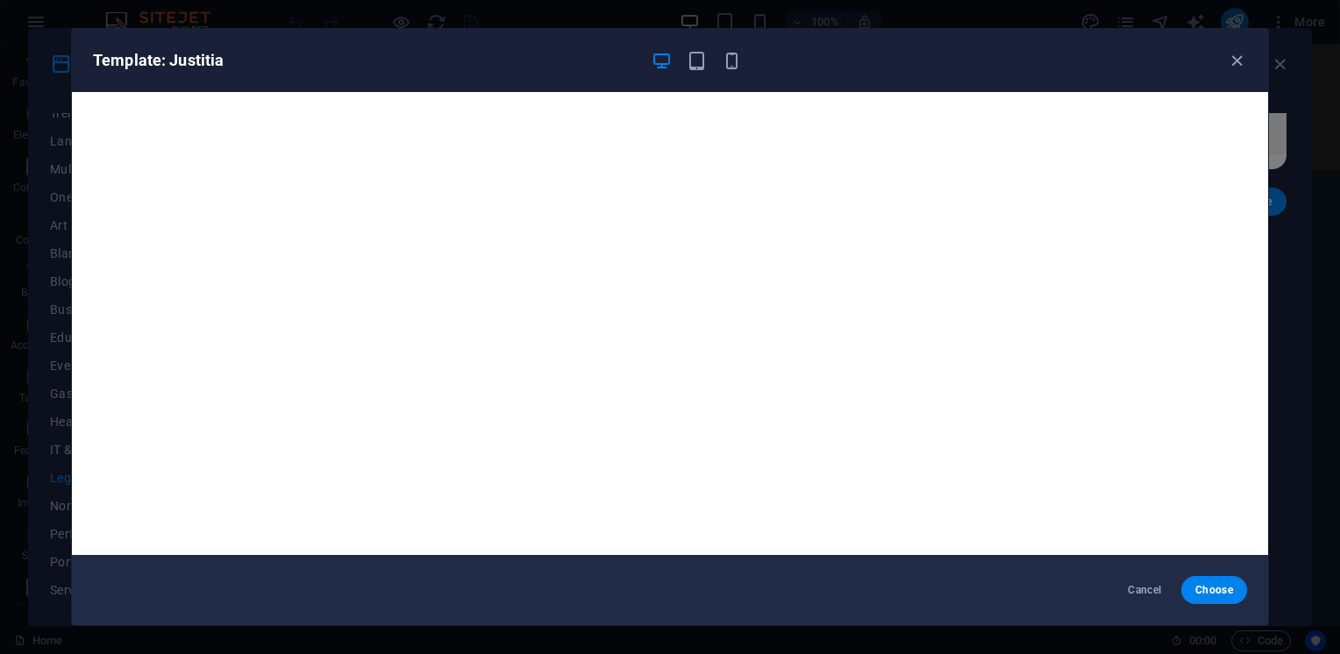
scroll to position [4, 0]
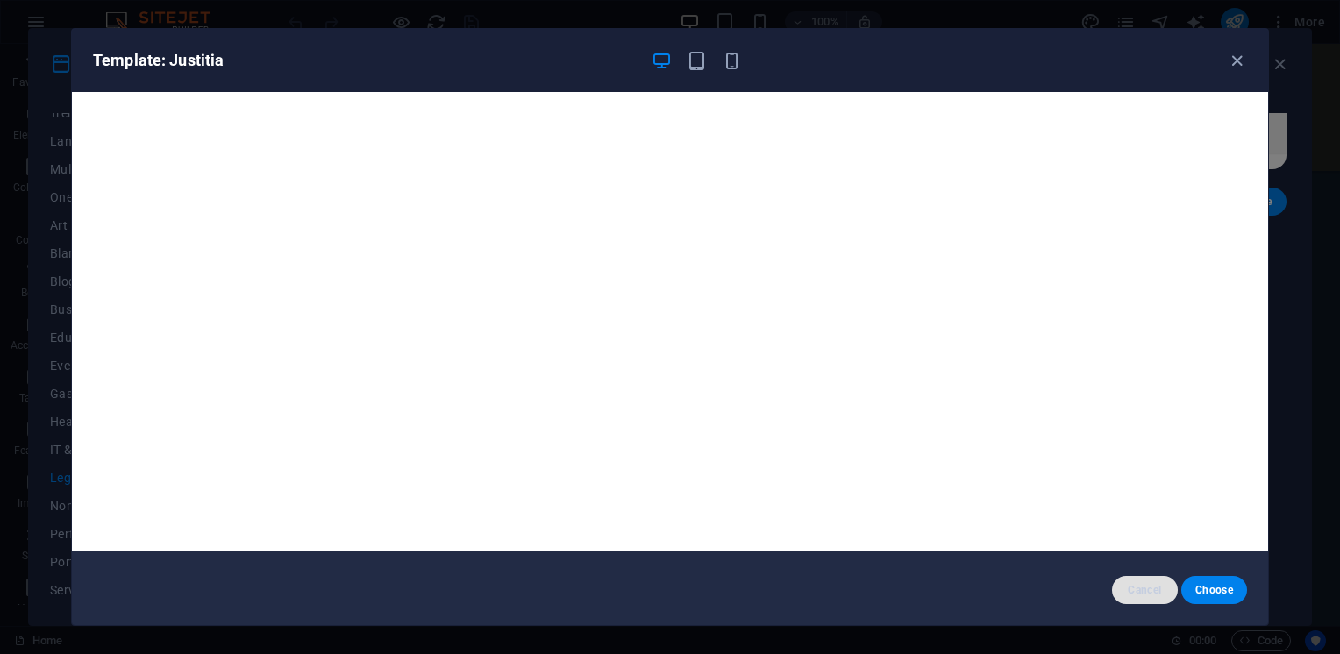
click at [1154, 595] on span "Cancel" at bounding box center [1145, 590] width 38 height 14
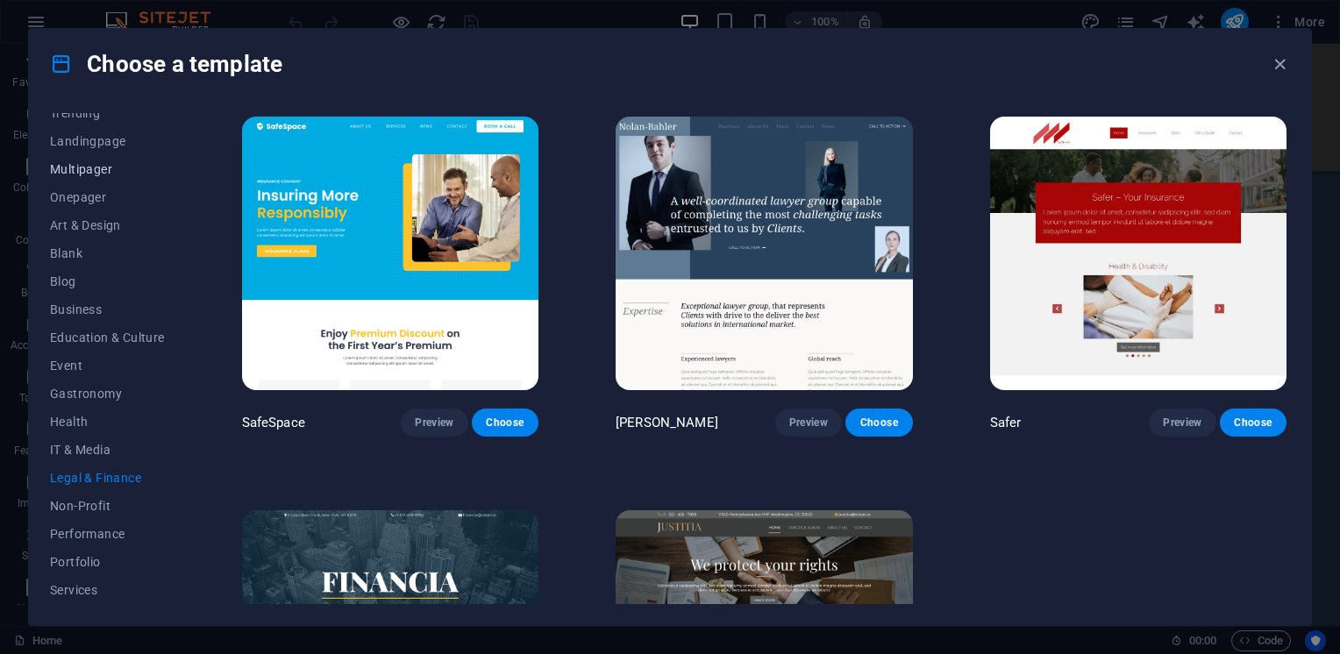
scroll to position [0, 0]
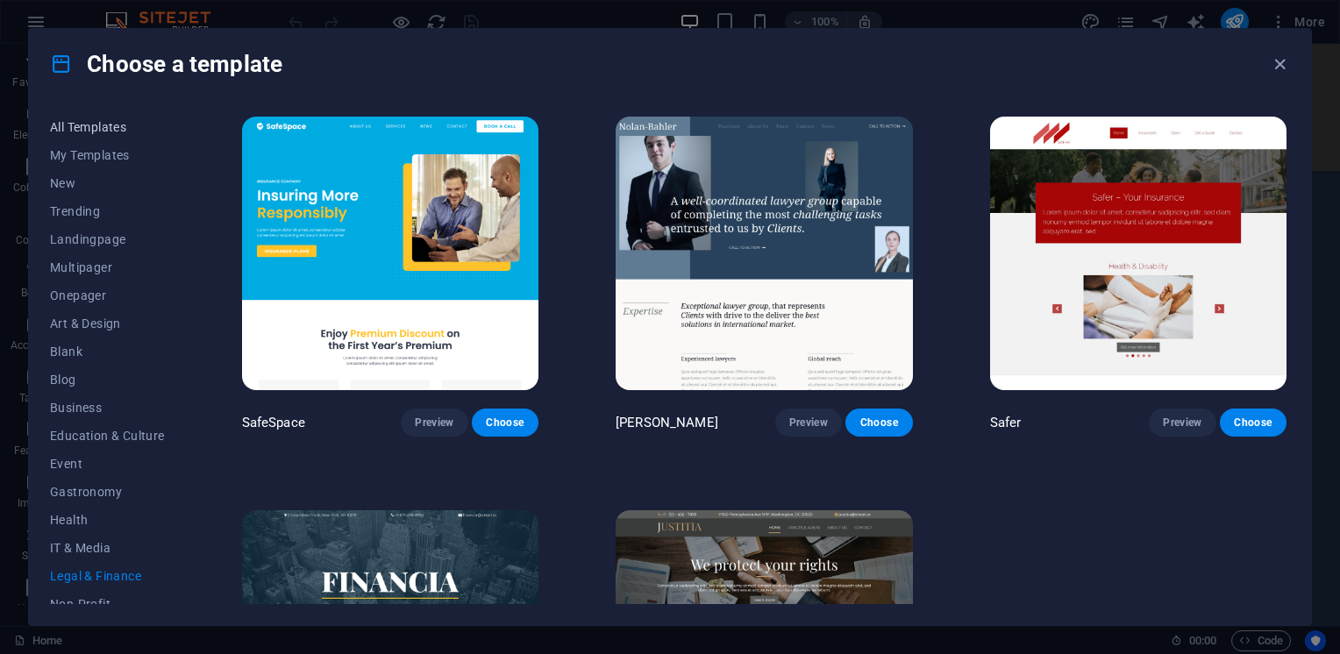
click at [85, 125] on span "All Templates" at bounding box center [107, 127] width 115 height 14
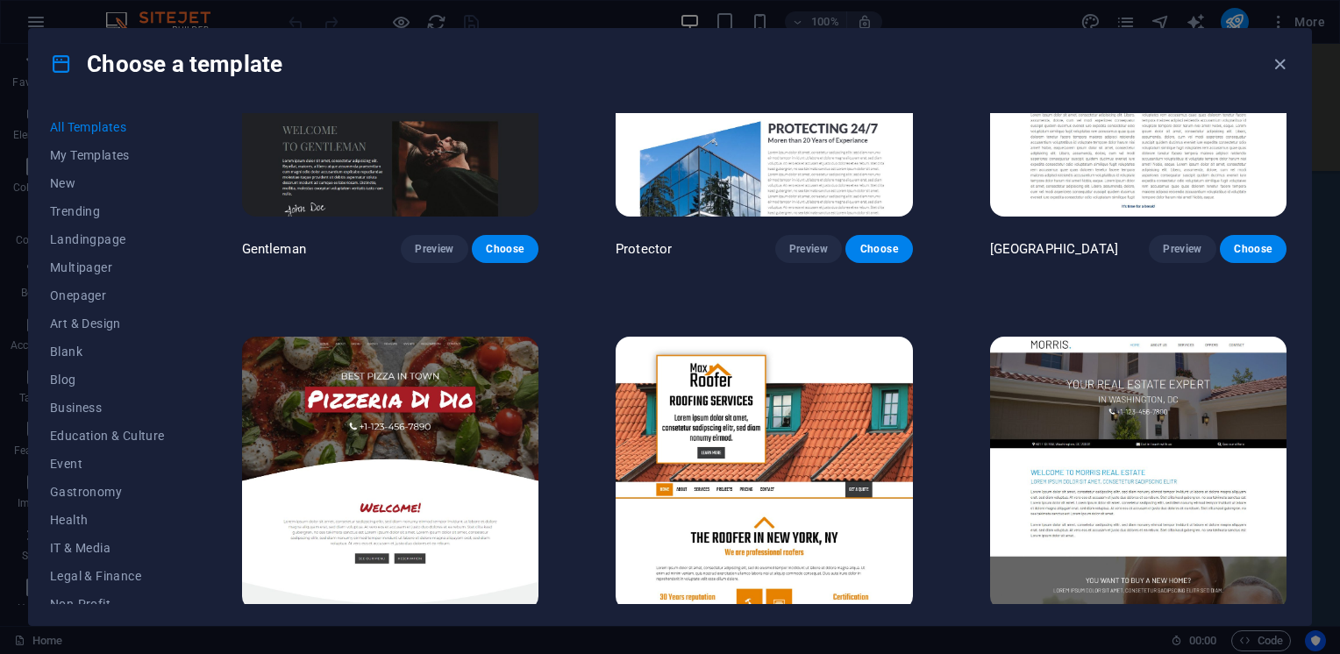
scroll to position [8051, 0]
